Goal: Find specific page/section: Find specific page/section

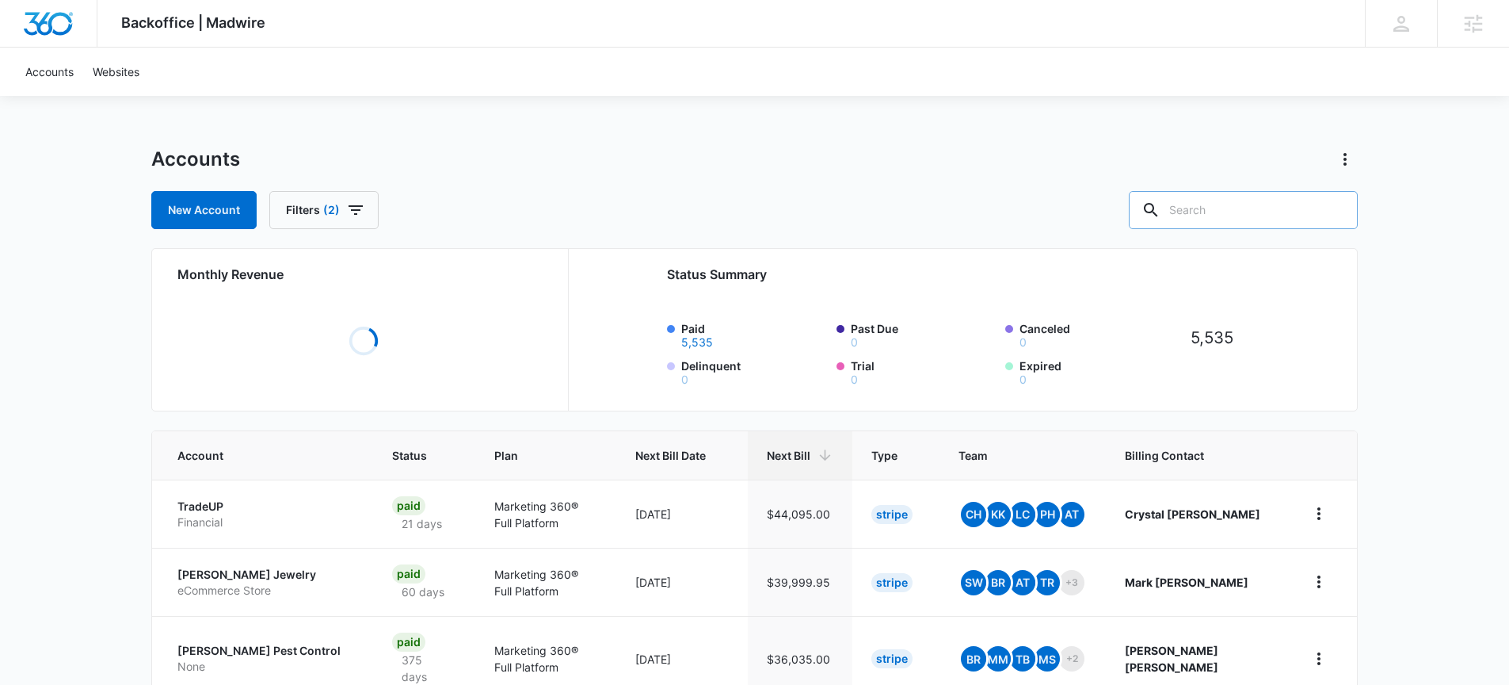
click at [1222, 217] on input "text" at bounding box center [1243, 210] width 229 height 38
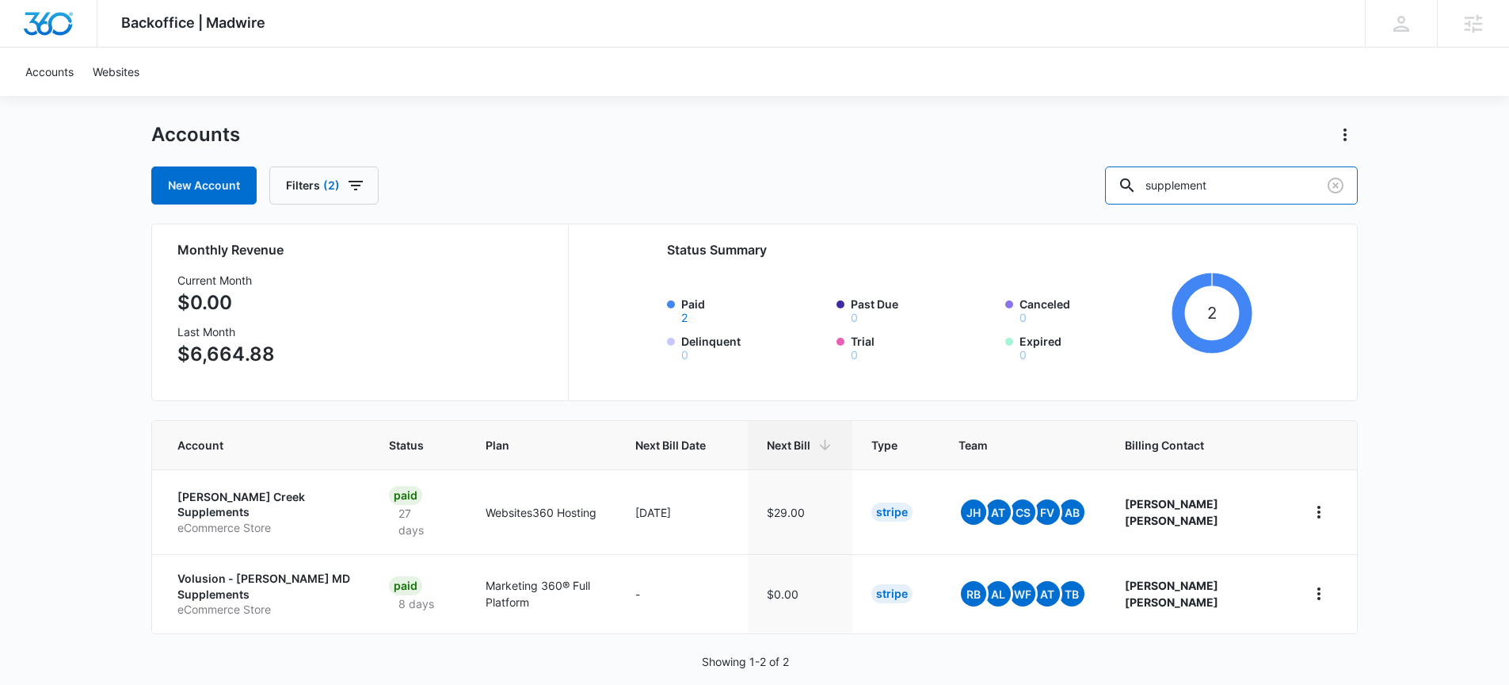
scroll to position [48, 0]
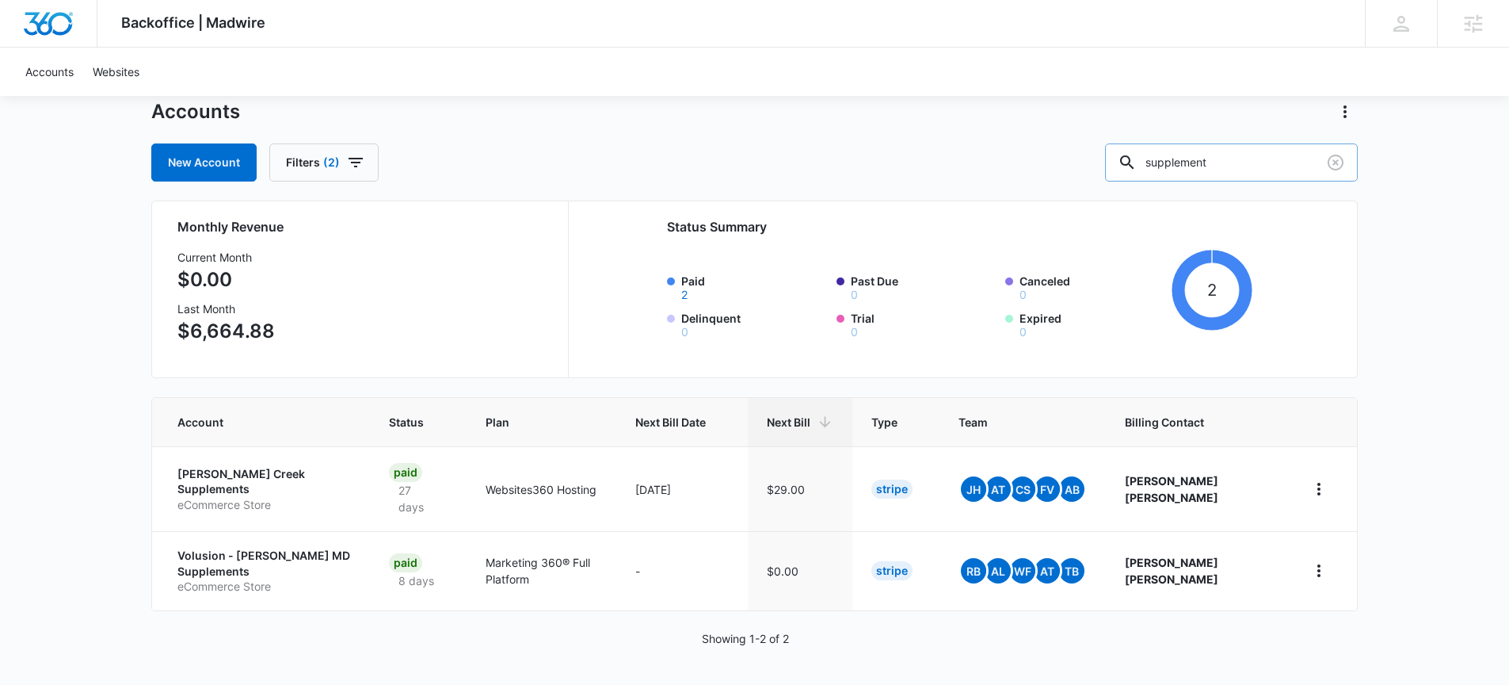
click at [1262, 156] on input "supplement" at bounding box center [1231, 162] width 253 height 38
type input "m"
click at [1213, 166] on input "text" at bounding box center [1243, 162] width 229 height 38
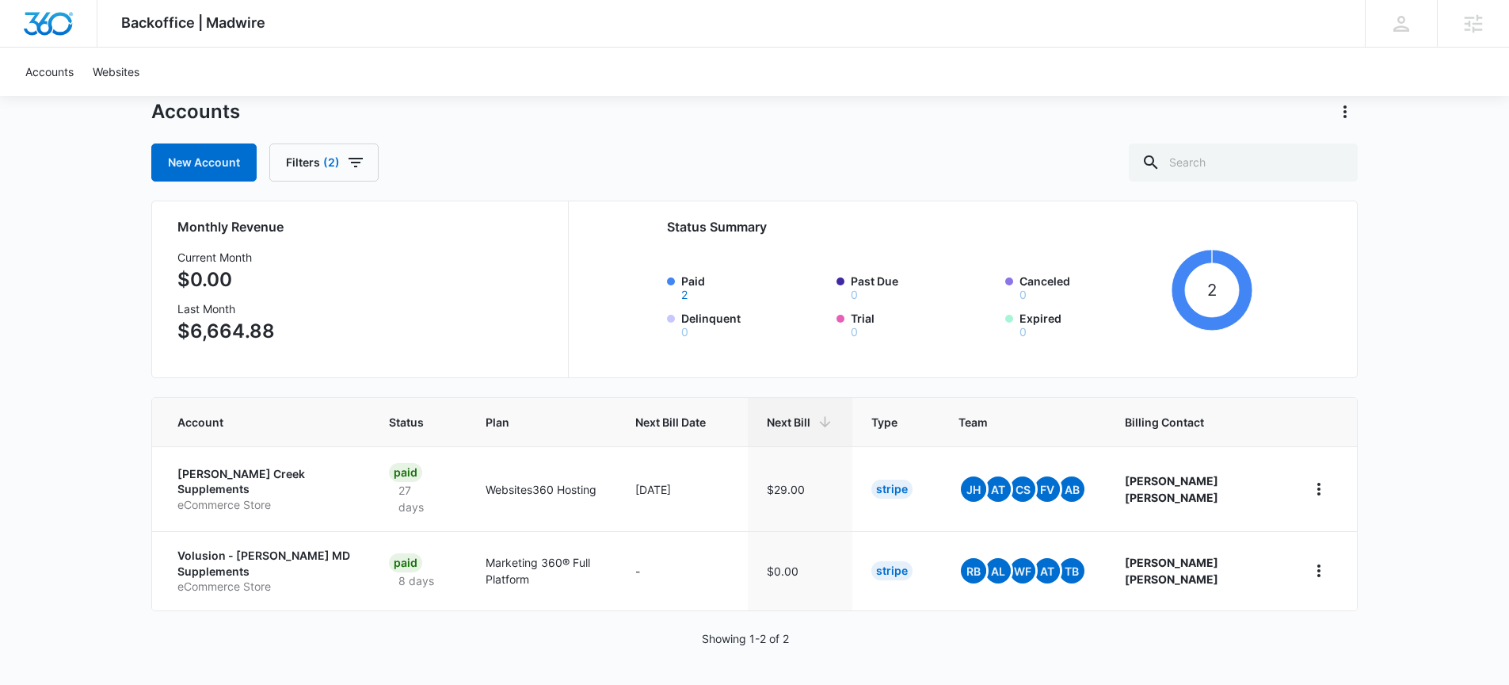
click at [771, 145] on div "New Account Filters (2)" at bounding box center [754, 162] width 1207 height 38
click at [1220, 162] on input "text" at bounding box center [1243, 162] width 229 height 38
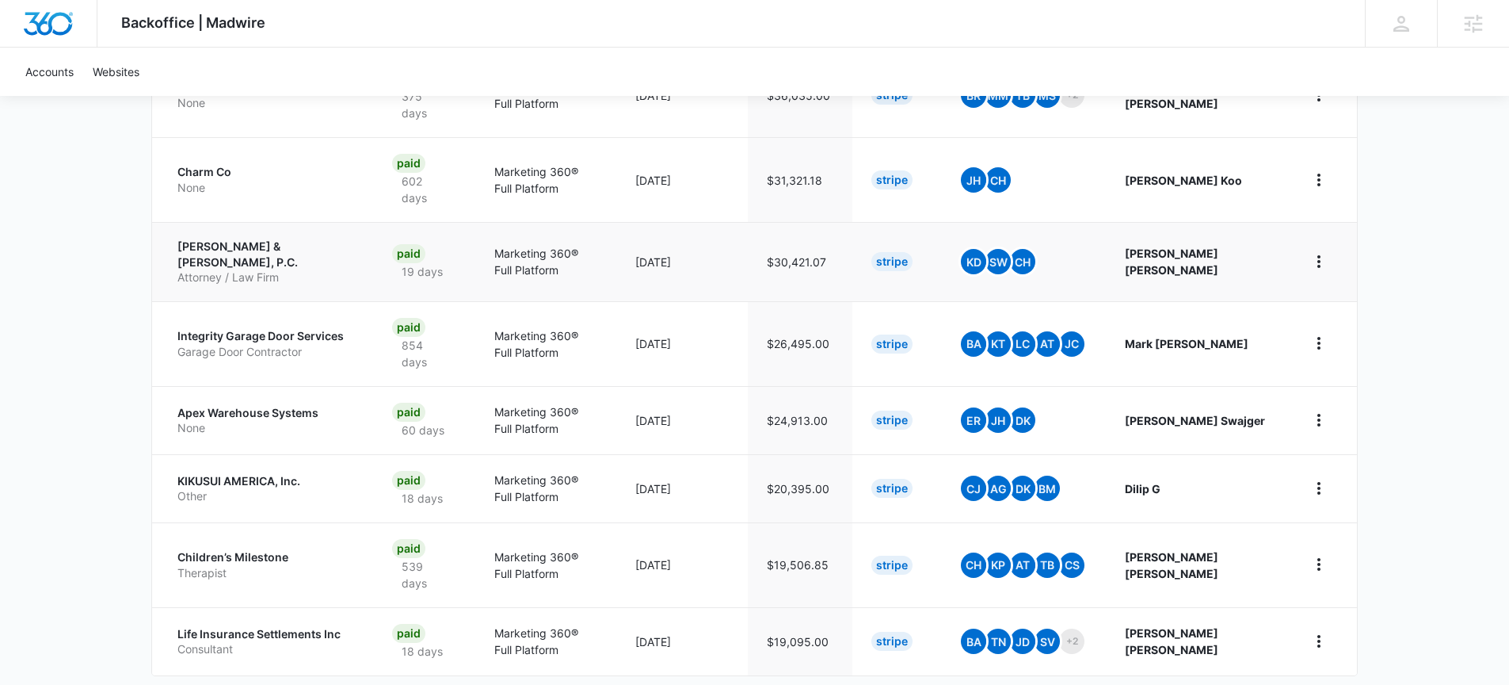
scroll to position [578, 0]
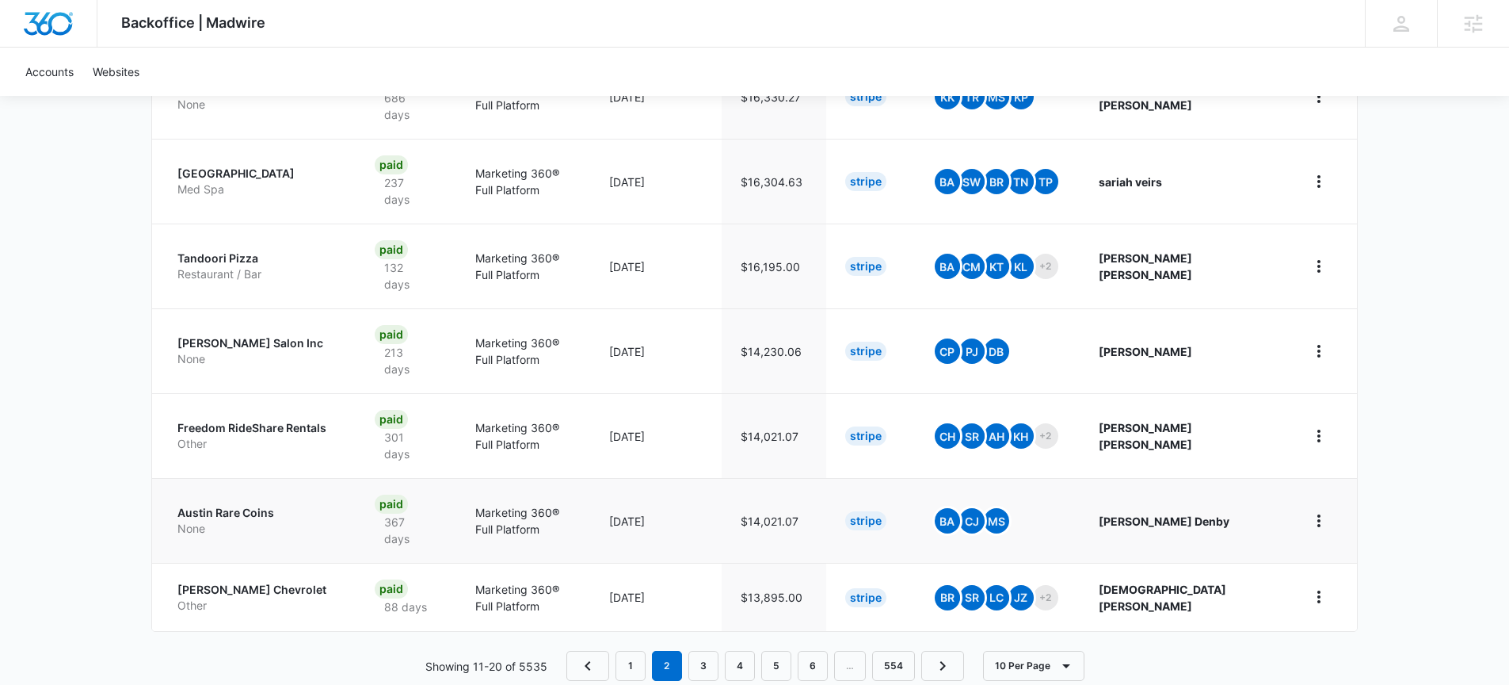
scroll to position [695, 0]
drag, startPoint x: 701, startPoint y: 625, endPoint x: 696, endPoint y: 614, distance: 12.1
click at [701, 650] on link "3" at bounding box center [704, 665] width 30 height 30
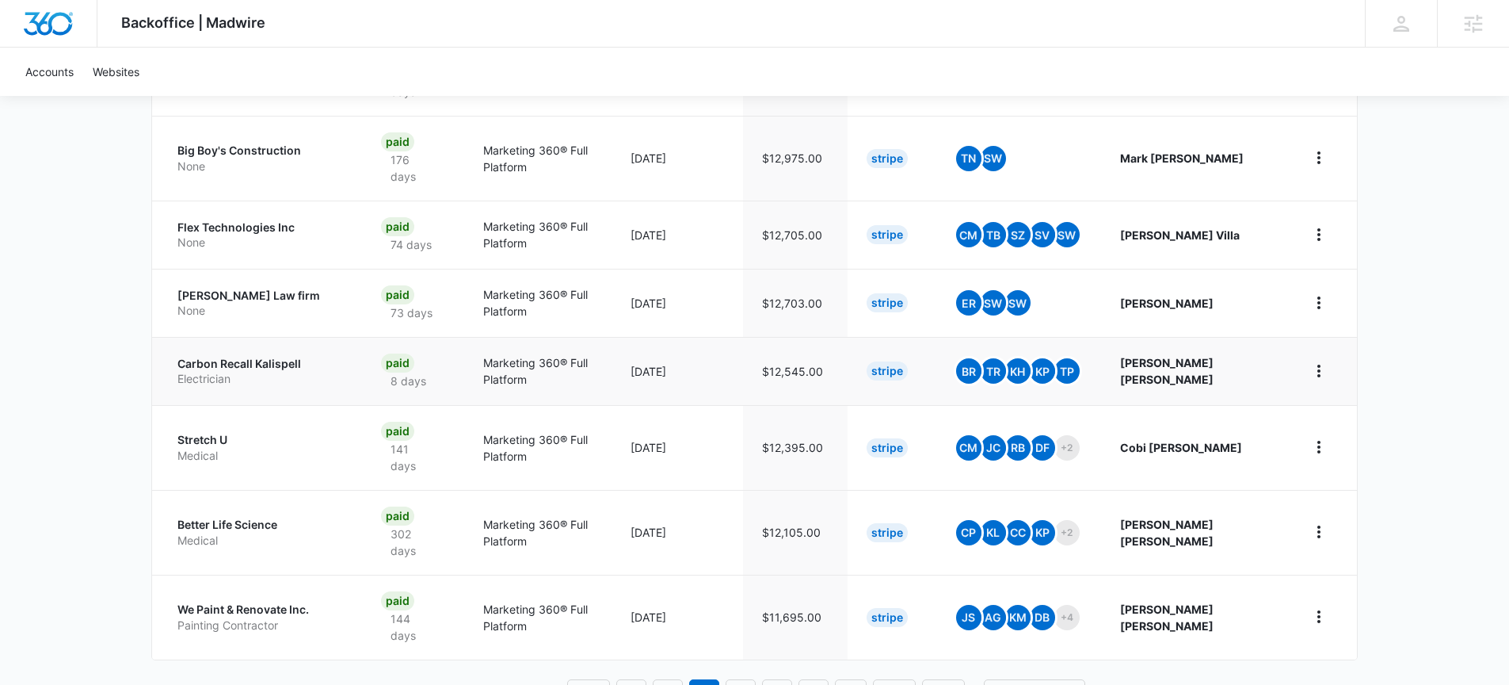
scroll to position [630, 0]
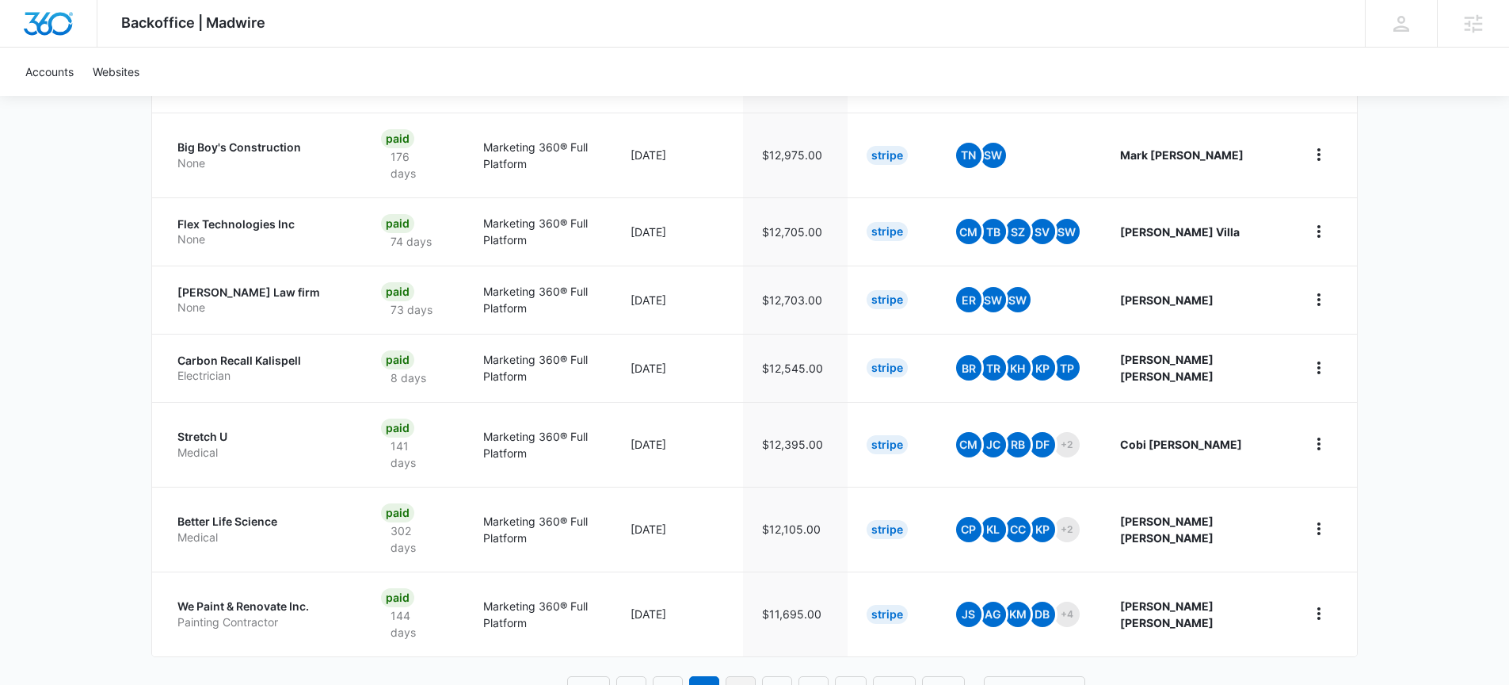
click at [740, 676] on link "4" at bounding box center [741, 691] width 30 height 30
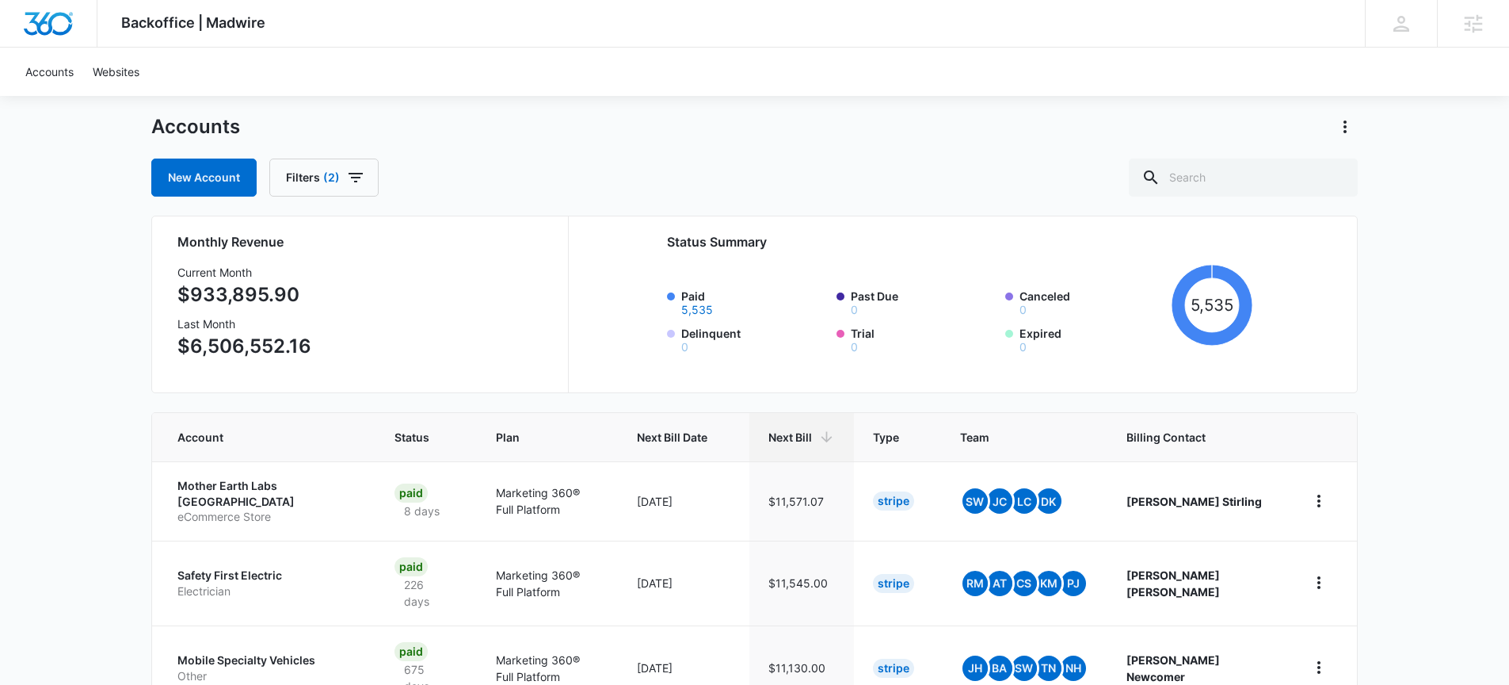
scroll to position [55, 0]
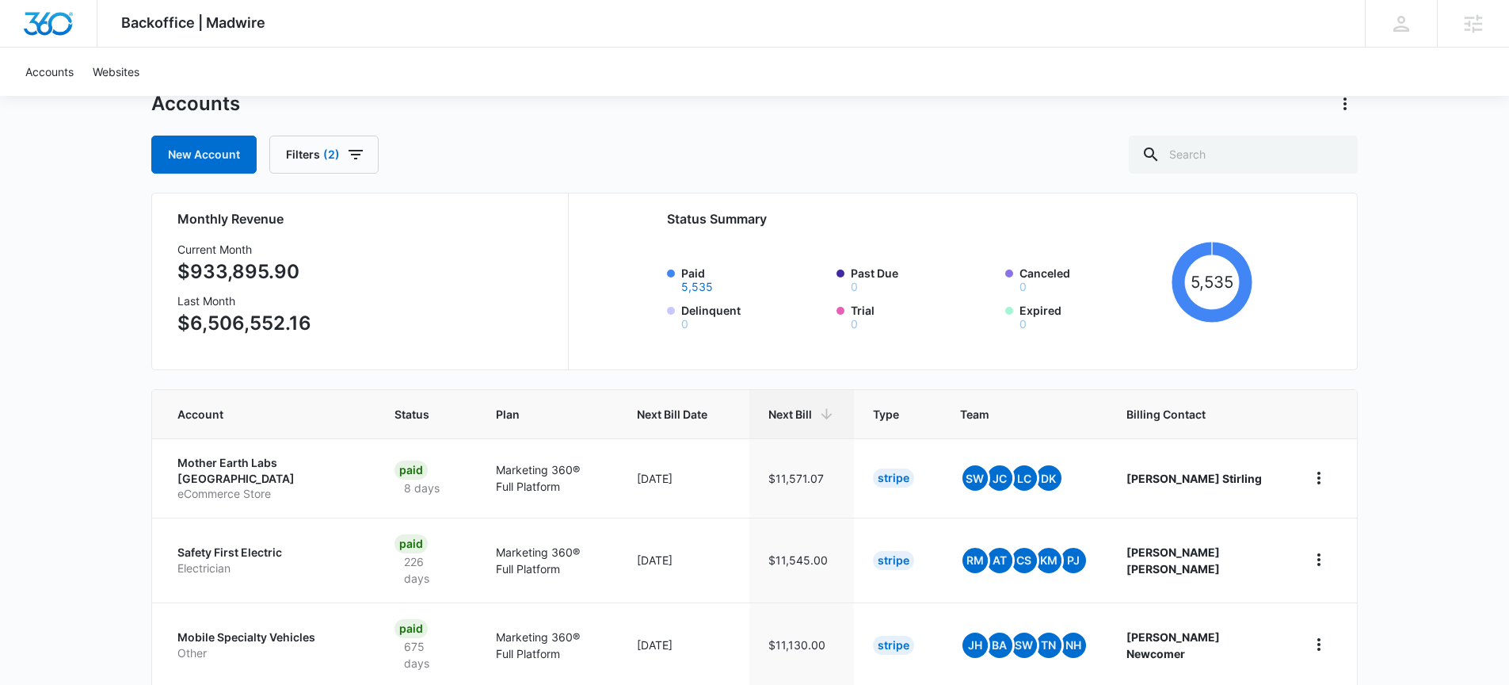
click at [239, 470] on p "Mother Earth Labs USA" at bounding box center [266, 470] width 179 height 31
